Goal: Find specific page/section: Find specific page/section

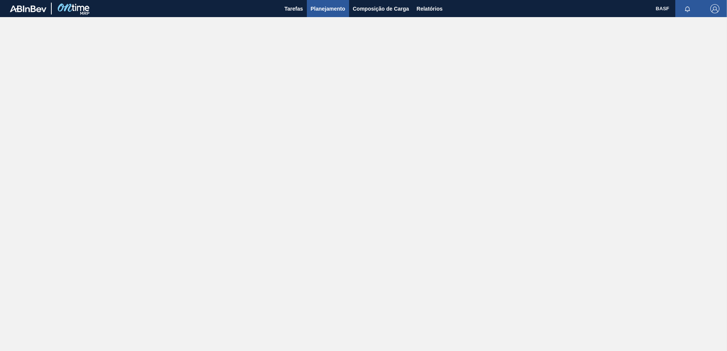
click at [321, 8] on span "Planejamento" at bounding box center [328, 8] width 35 height 9
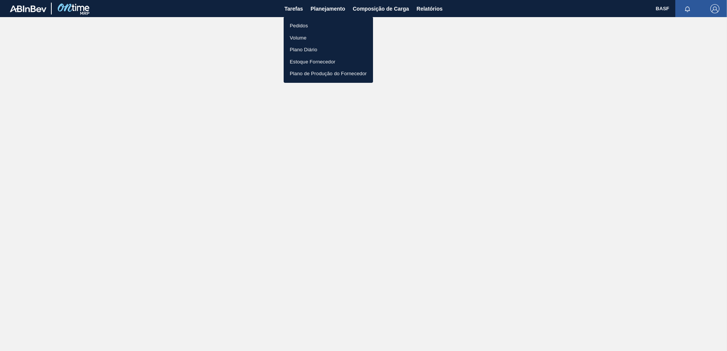
click at [299, 7] on div at bounding box center [363, 175] width 727 height 351
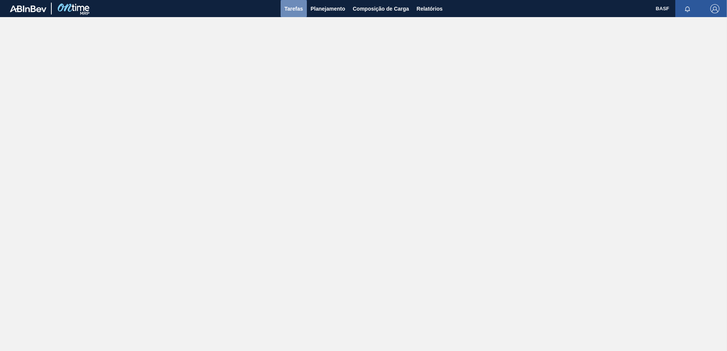
click at [291, 8] on span "Tarefas" at bounding box center [293, 8] width 19 height 9
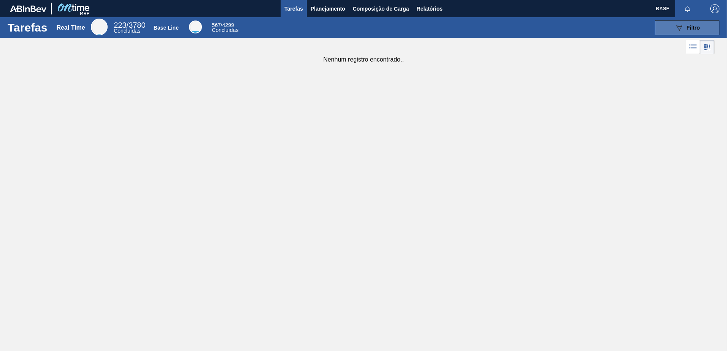
click at [677, 33] on button "089F7B8B-B2A5-4AFE-B5C0-19BA573D28AC Filtro" at bounding box center [687, 27] width 65 height 15
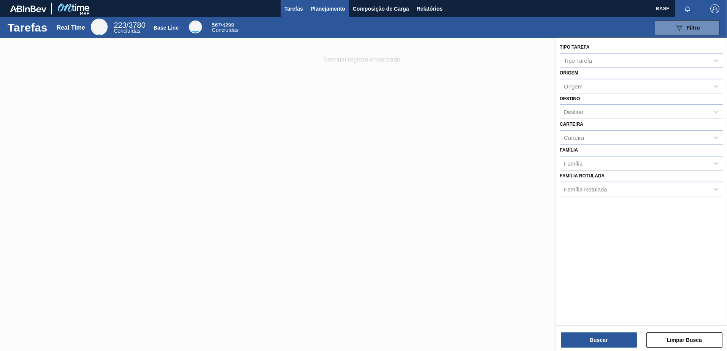
click at [332, 10] on span "Planejamento" at bounding box center [328, 8] width 35 height 9
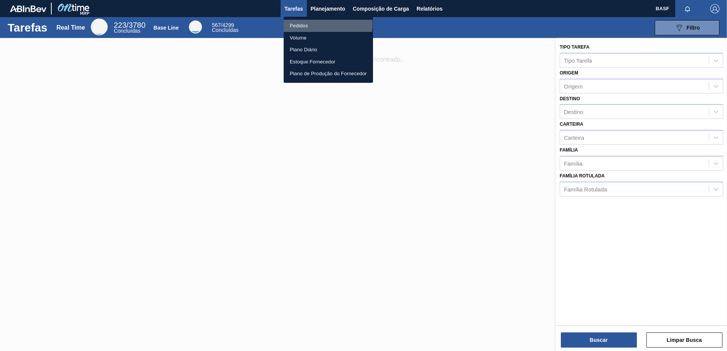
click at [306, 24] on li "Pedidos" at bounding box center [328, 26] width 89 height 12
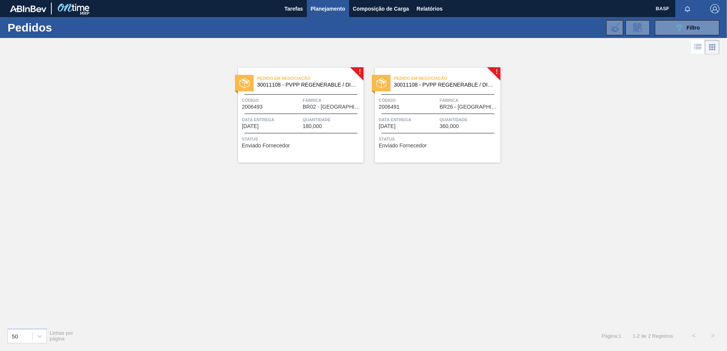
click at [694, 48] on icon at bounding box center [697, 46] width 9 height 9
